Goal: Task Accomplishment & Management: Manage account settings

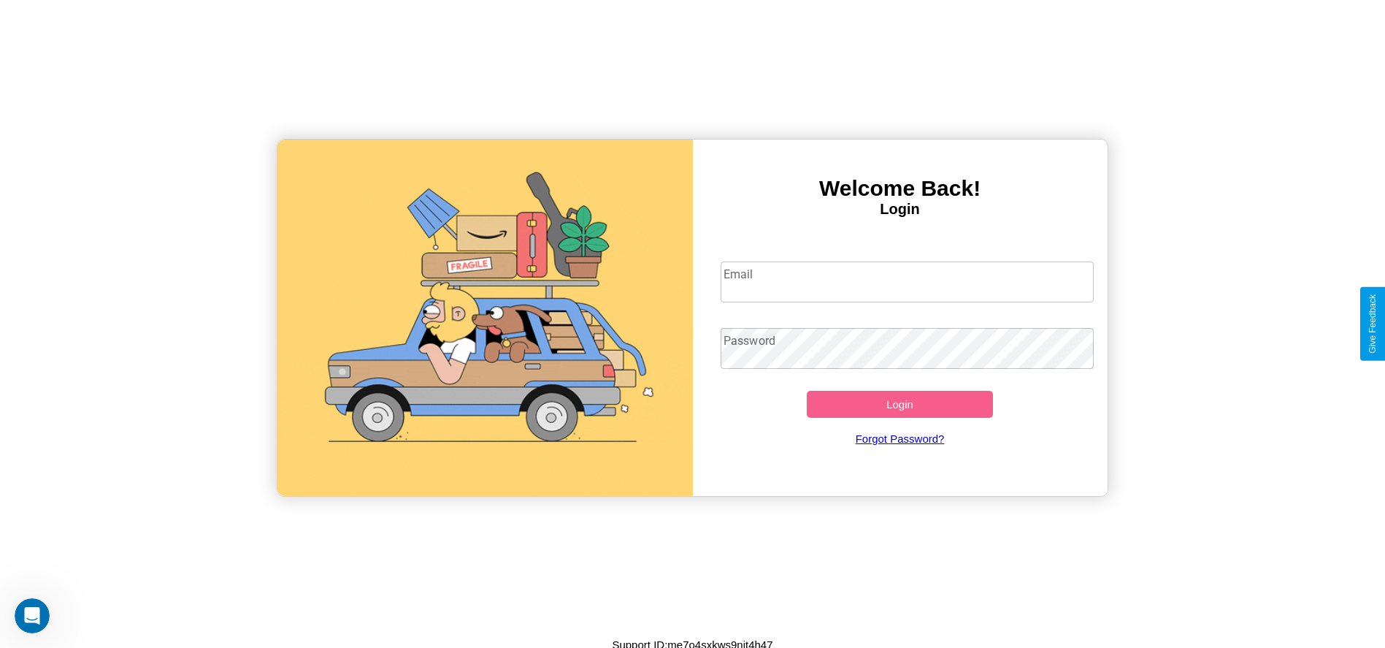
click at [907, 281] on input "Email" at bounding box center [907, 281] width 373 height 41
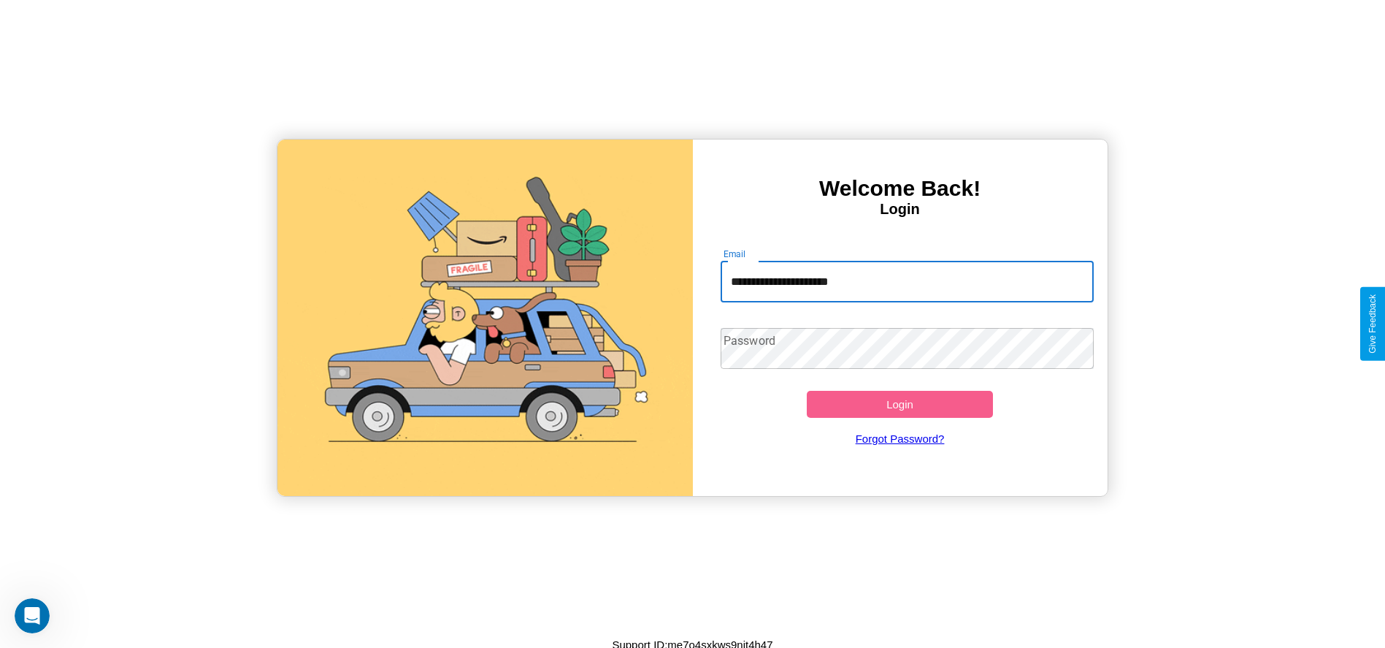
type input "**********"
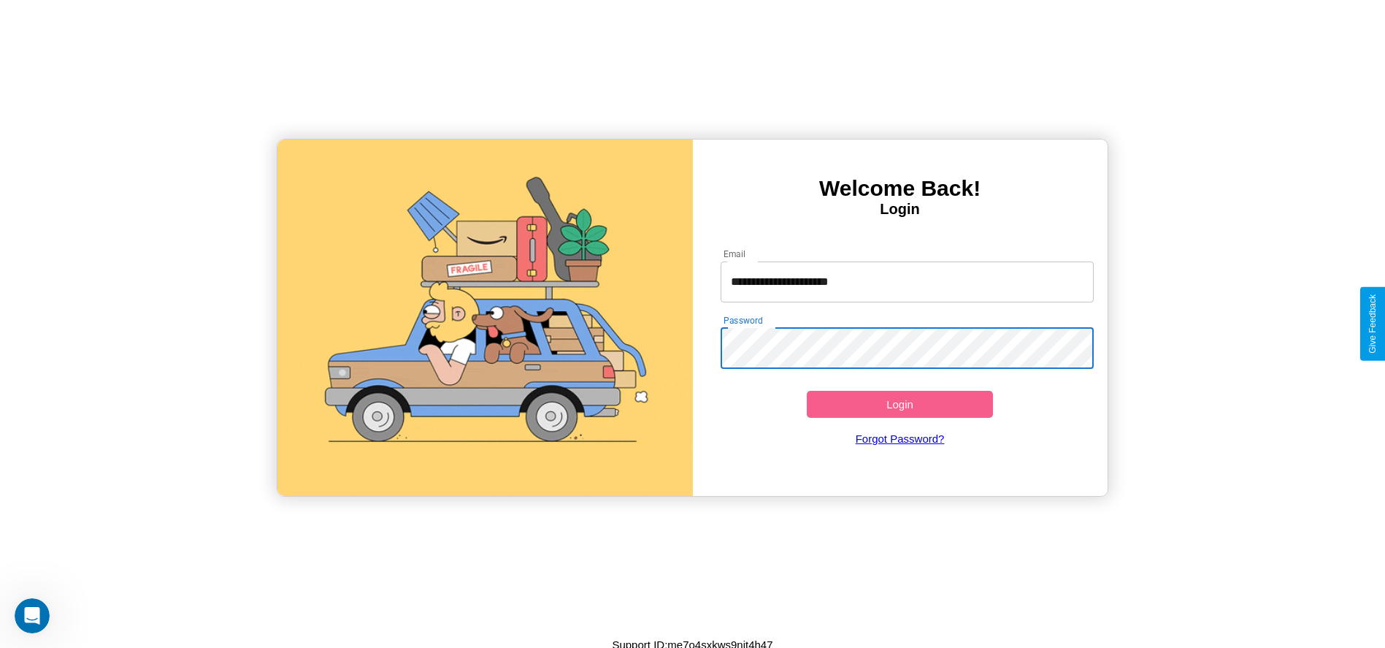
click at [900, 404] on button "Login" at bounding box center [900, 404] width 187 height 27
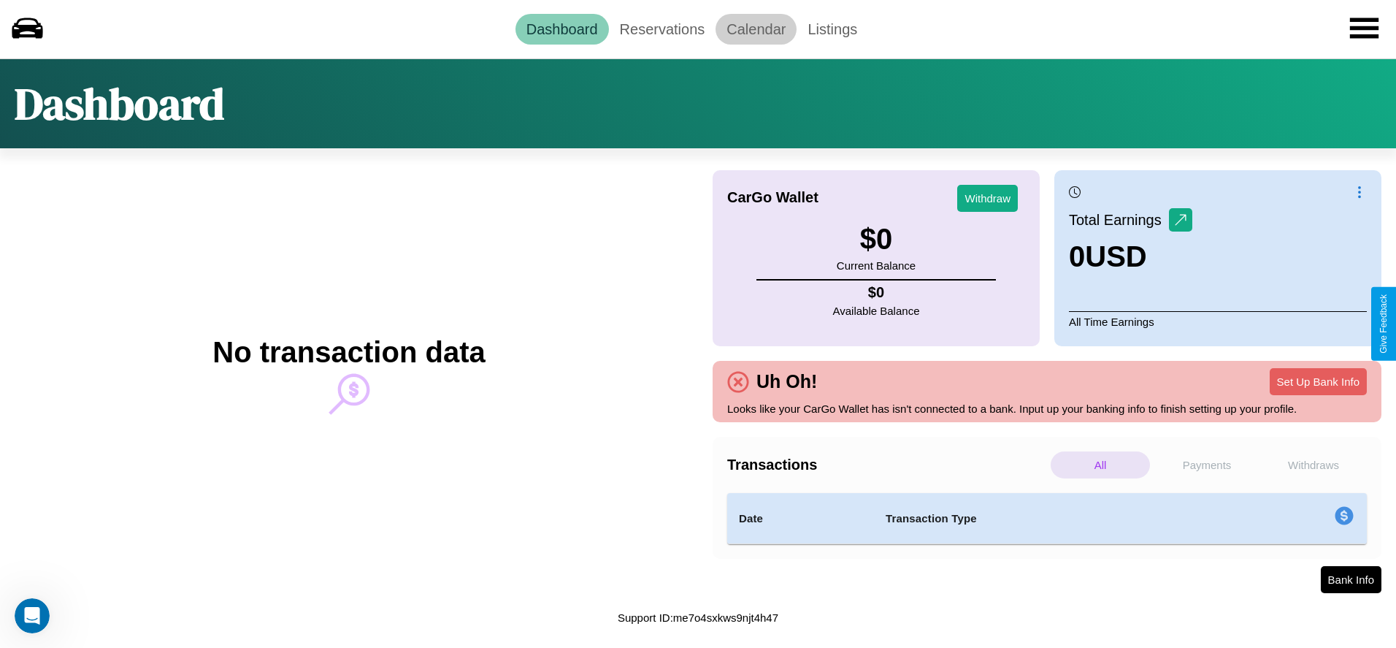
click at [756, 28] on link "Calendar" at bounding box center [756, 29] width 81 height 31
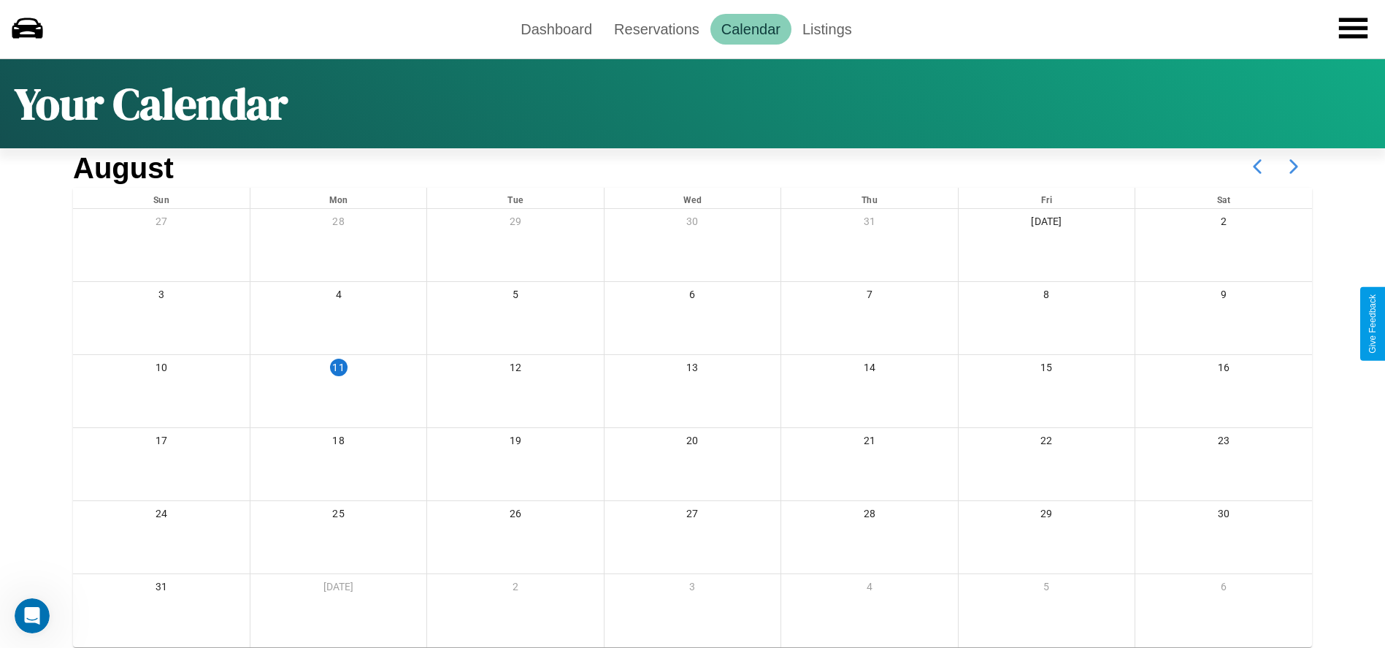
click at [1294, 166] on icon at bounding box center [1294, 166] width 37 height 37
click at [656, 28] on link "Reservations" at bounding box center [656, 29] width 107 height 31
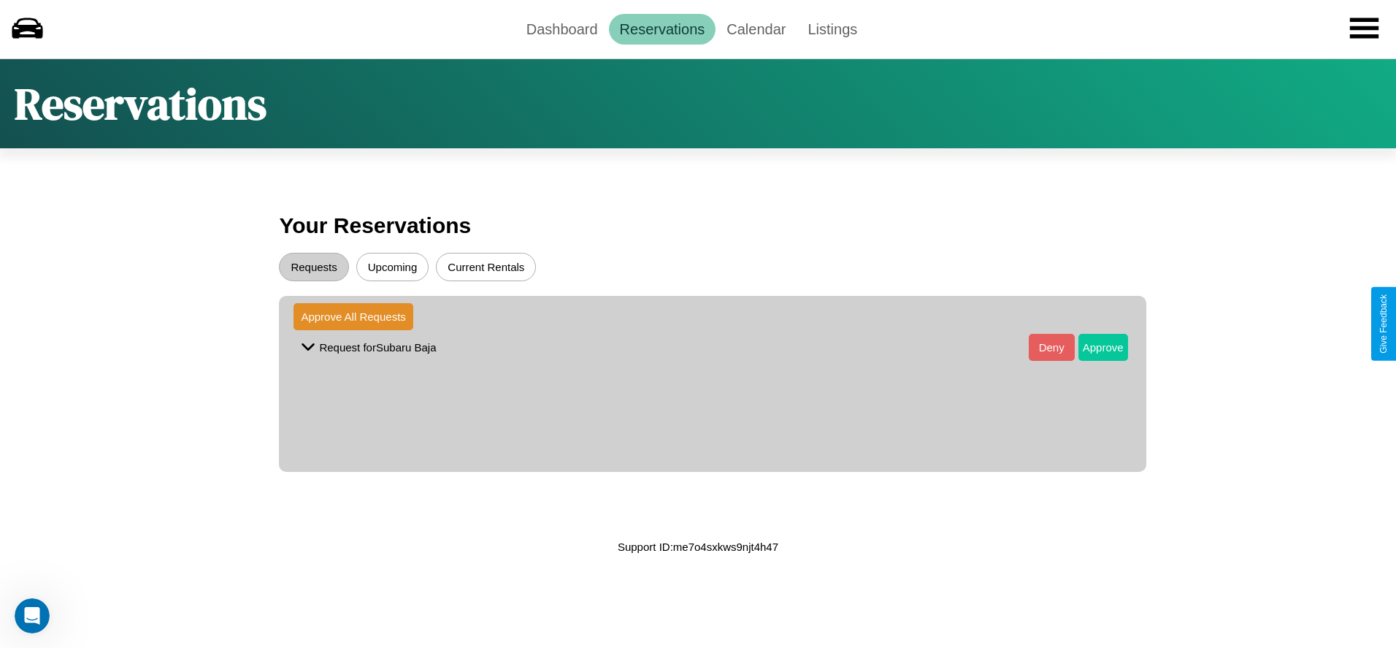
click at [1092, 347] on button "Approve" at bounding box center [1103, 347] width 50 height 27
